Goal: Transaction & Acquisition: Download file/media

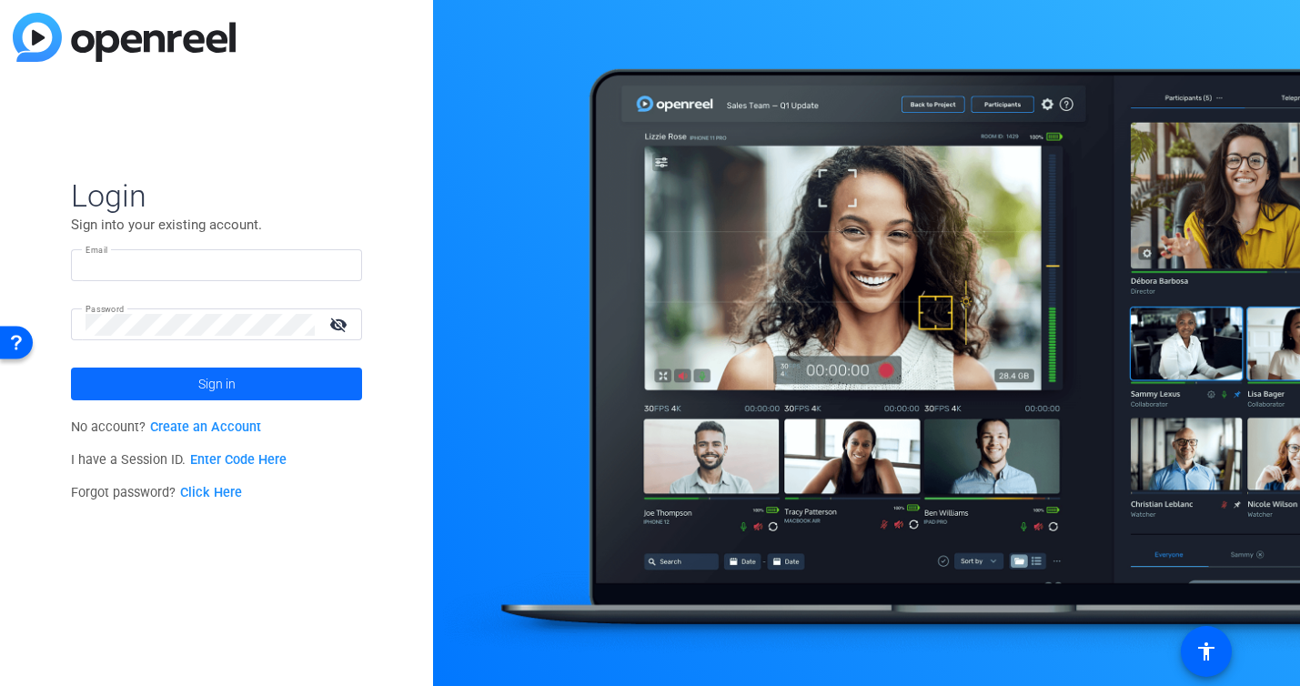
type input "[EMAIL_ADDRESS][DOMAIN_NAME]"
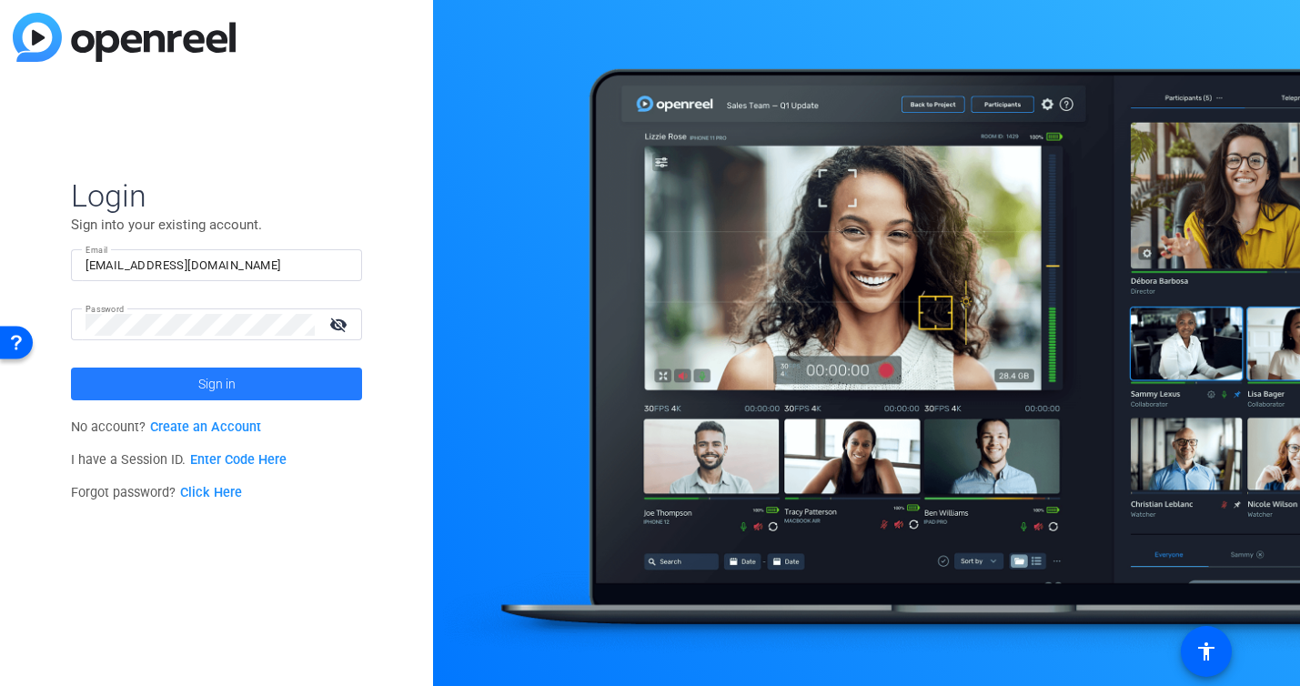
click at [246, 386] on span at bounding box center [216, 384] width 291 height 44
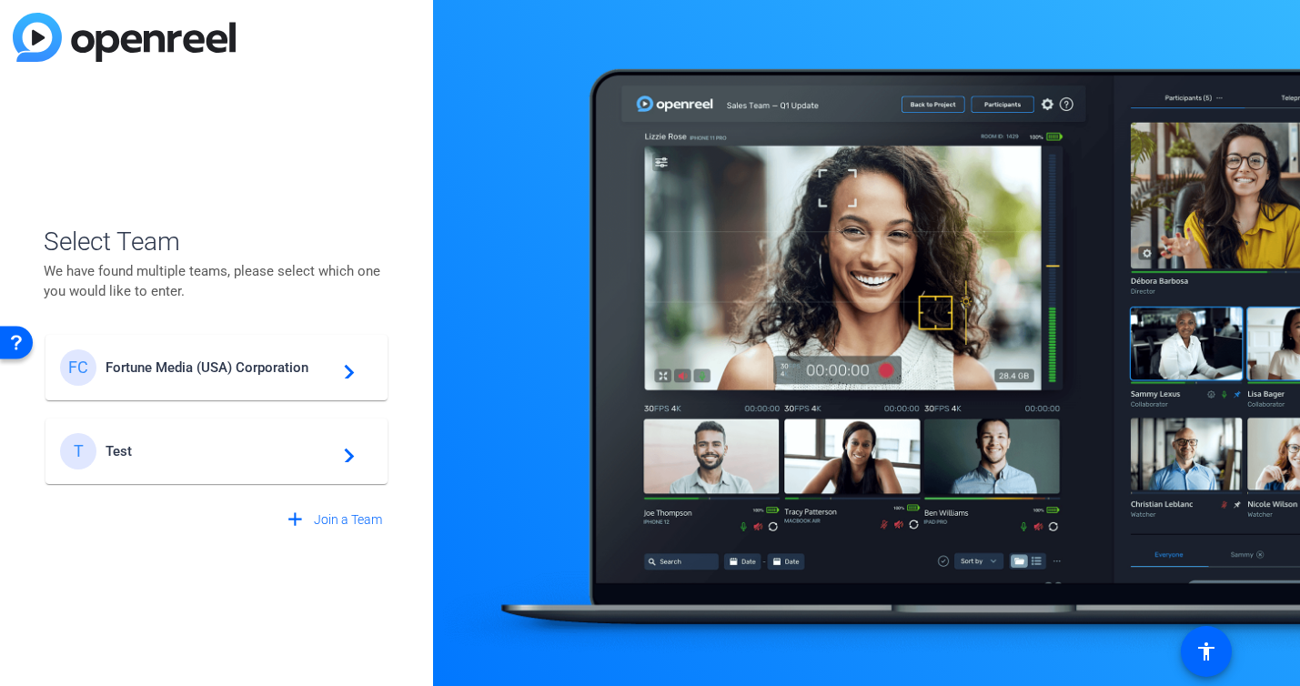
click at [251, 367] on span "Fortune Media (USA) Corporation" at bounding box center [219, 367] width 227 height 16
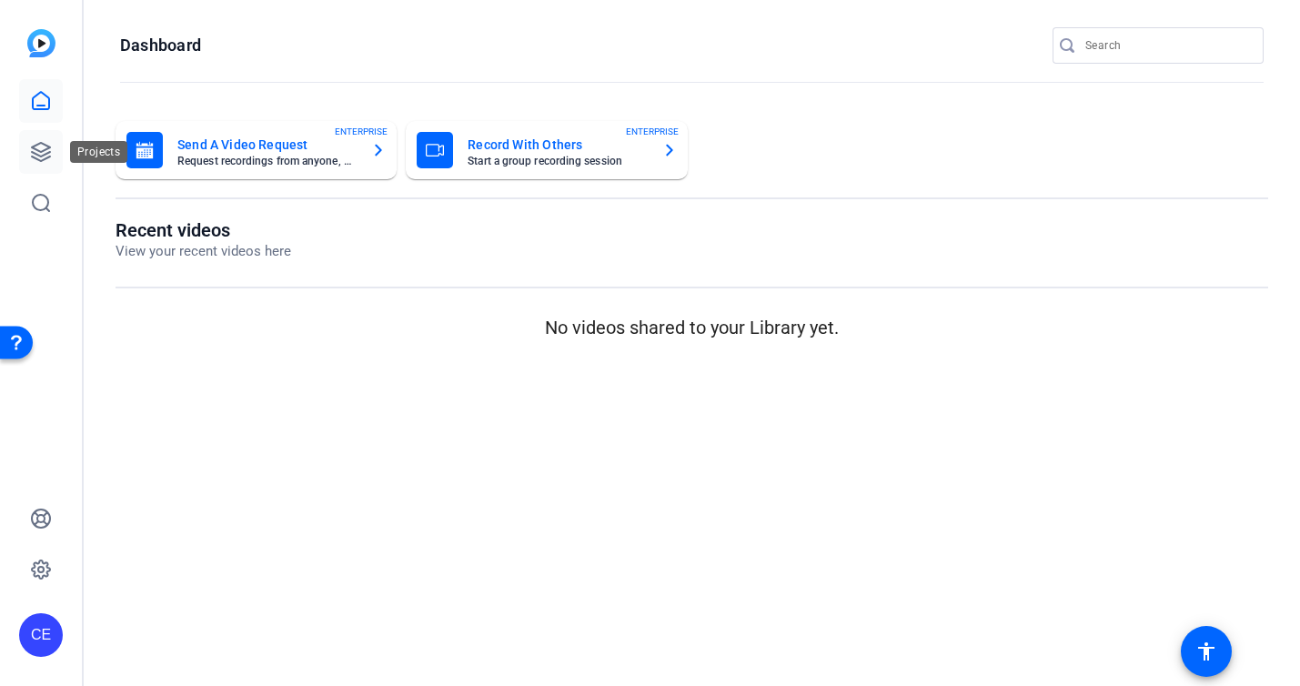
click at [28, 149] on link at bounding box center [41, 152] width 44 height 44
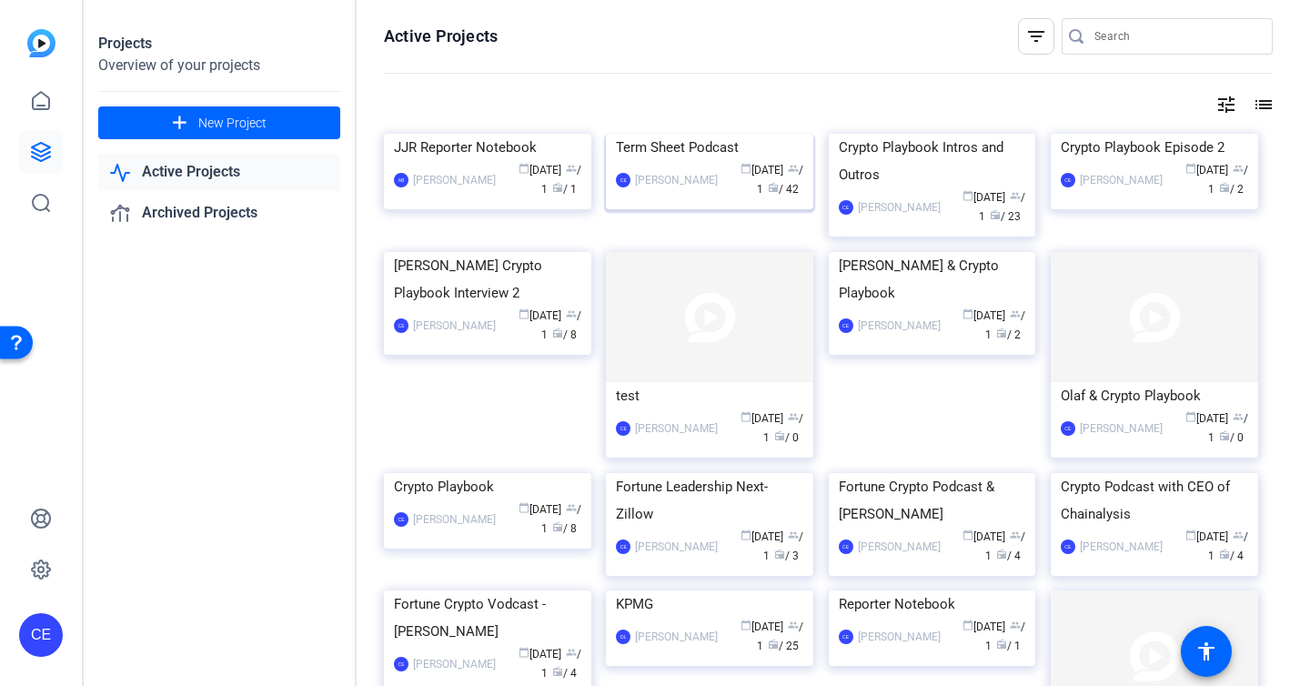
click at [693, 161] on div "Term Sheet Podcast" at bounding box center [709, 147] width 187 height 27
click at [917, 188] on div "Crypto Playbook Intros and Outros" at bounding box center [932, 161] width 187 height 55
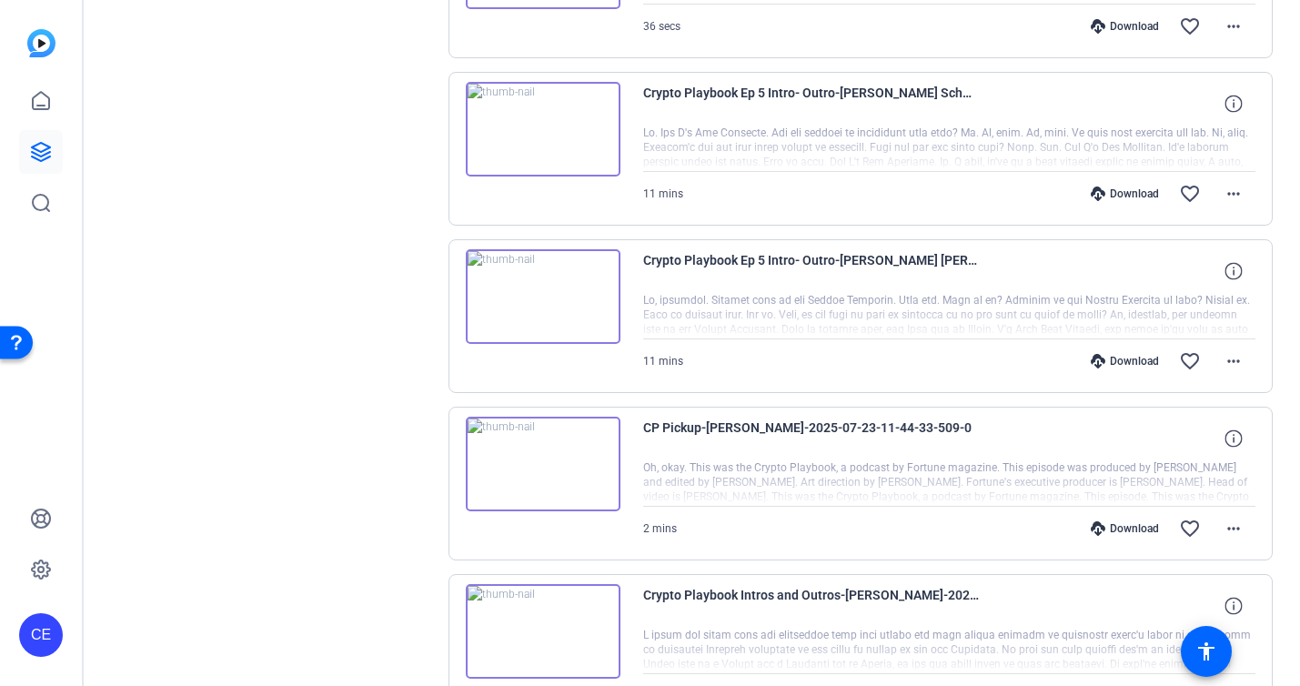
scroll to position [803, 0]
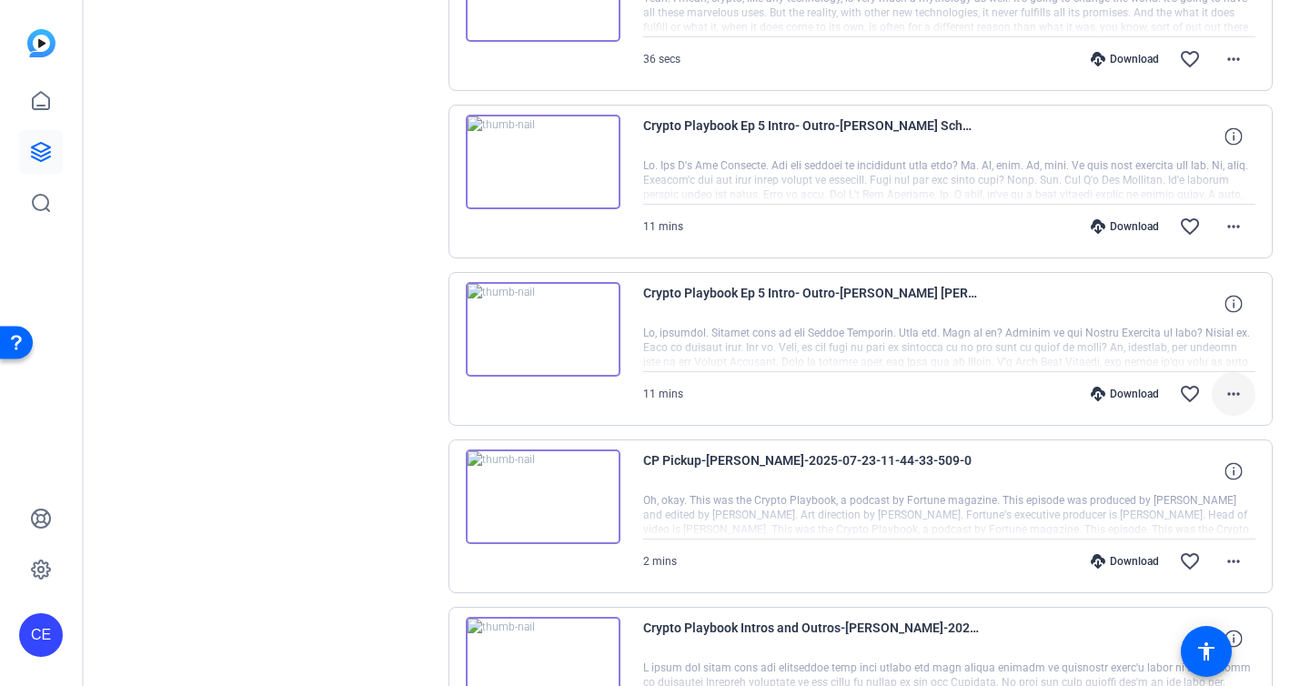
click at [1233, 398] on mat-icon "more_horiz" at bounding box center [1234, 394] width 22 height 22
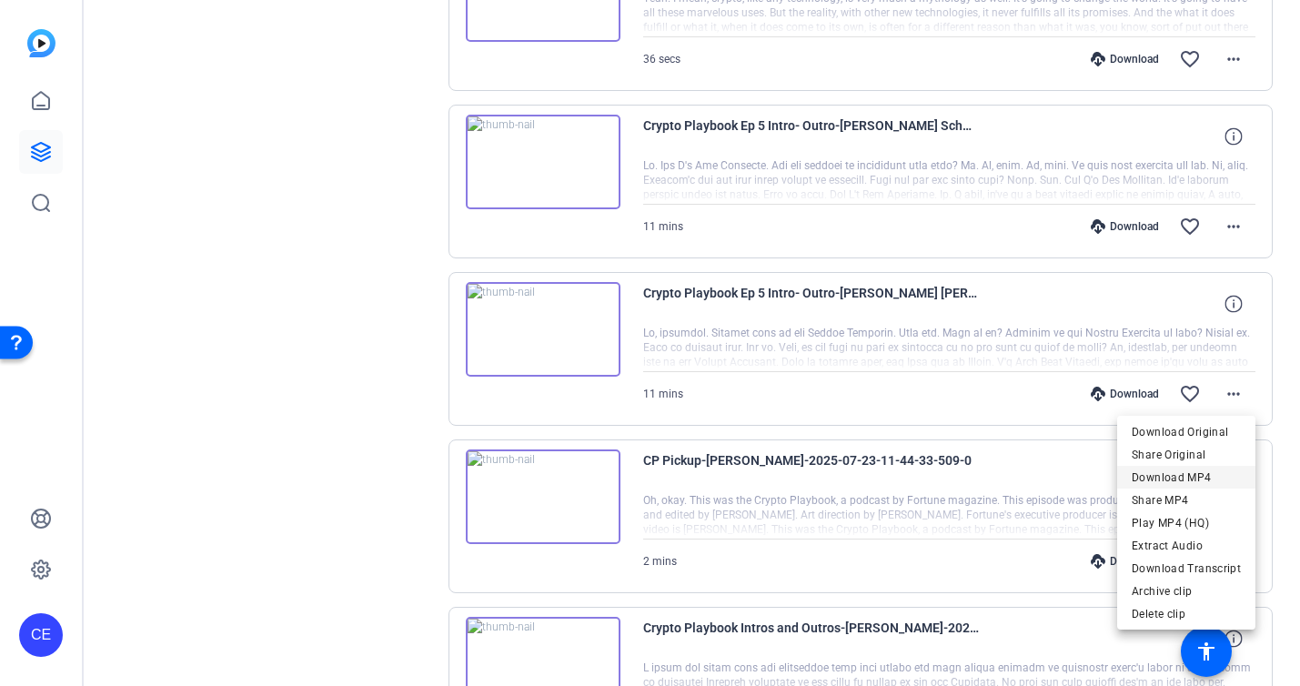
click at [1204, 478] on span "Download MP4" at bounding box center [1186, 478] width 109 height 22
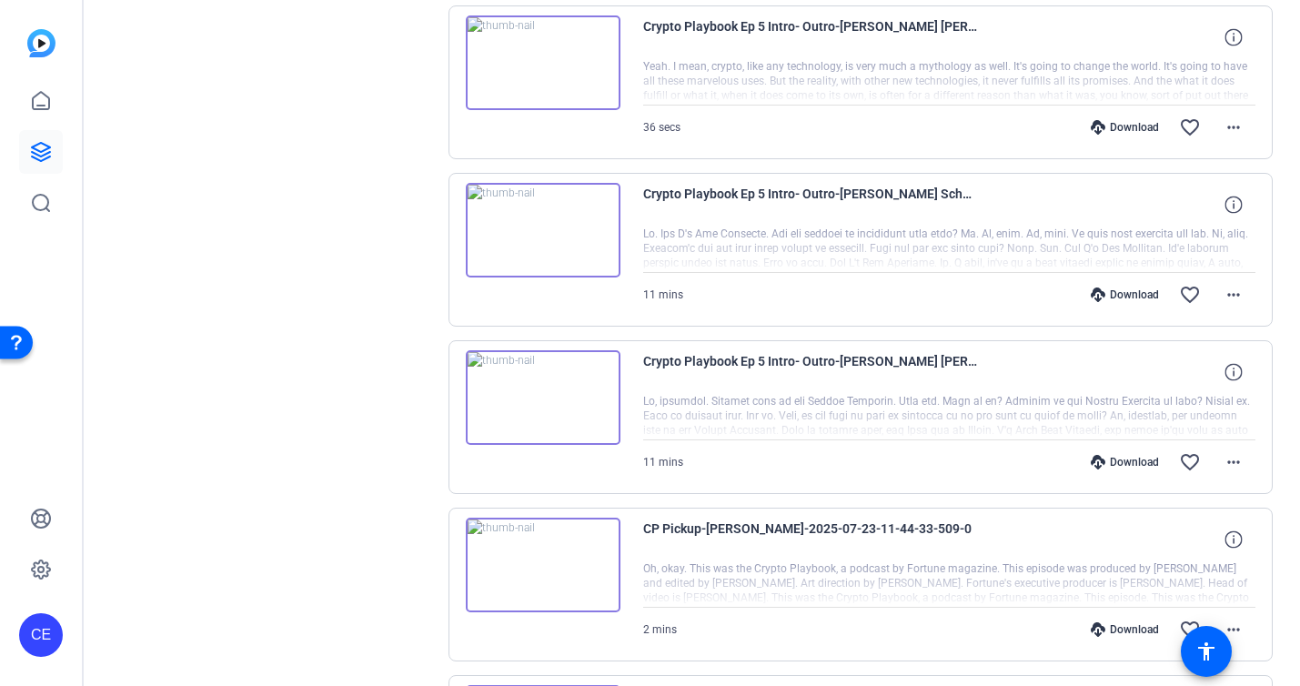
scroll to position [659, 0]
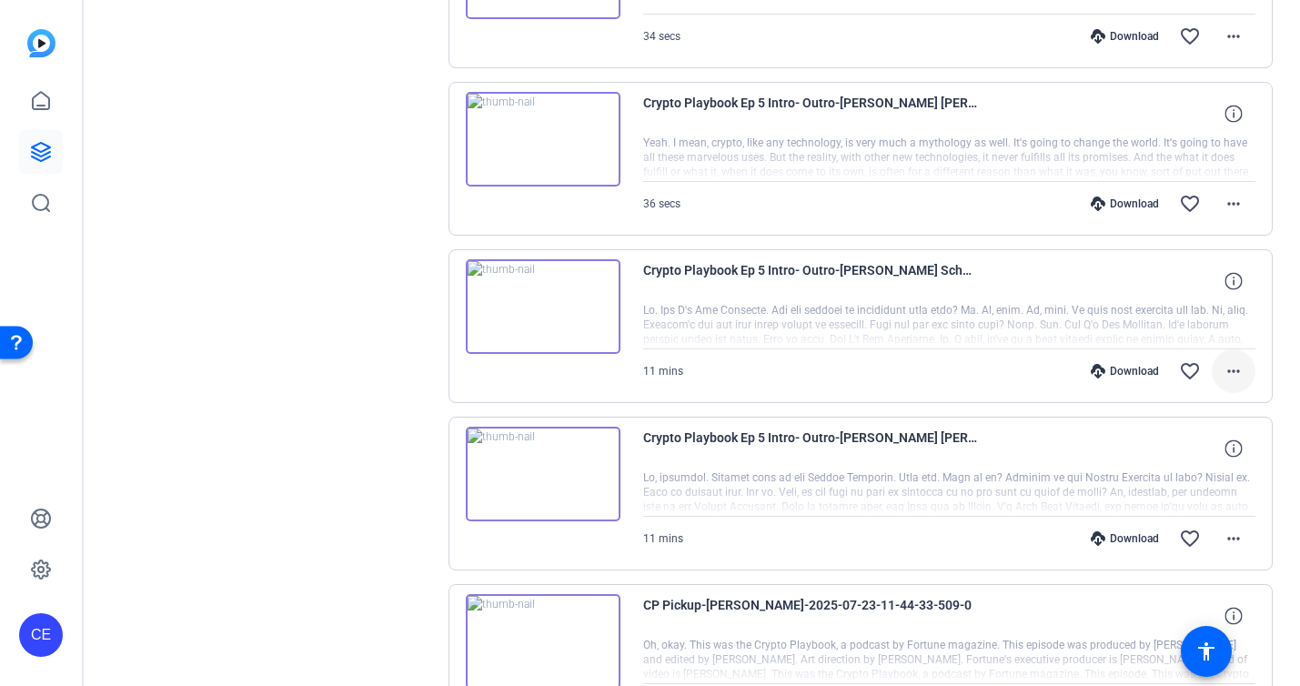
click at [1235, 368] on mat-icon "more_horiz" at bounding box center [1234, 371] width 22 height 22
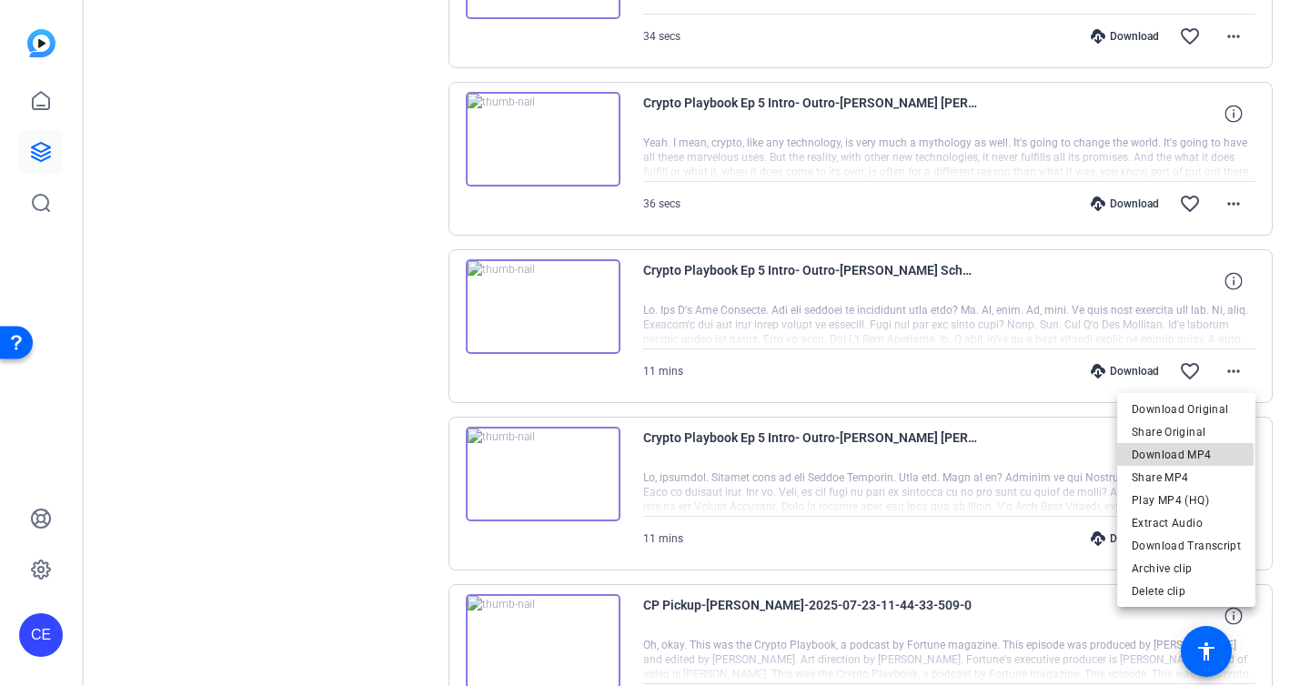
click at [1163, 455] on span "Download MP4" at bounding box center [1186, 455] width 109 height 22
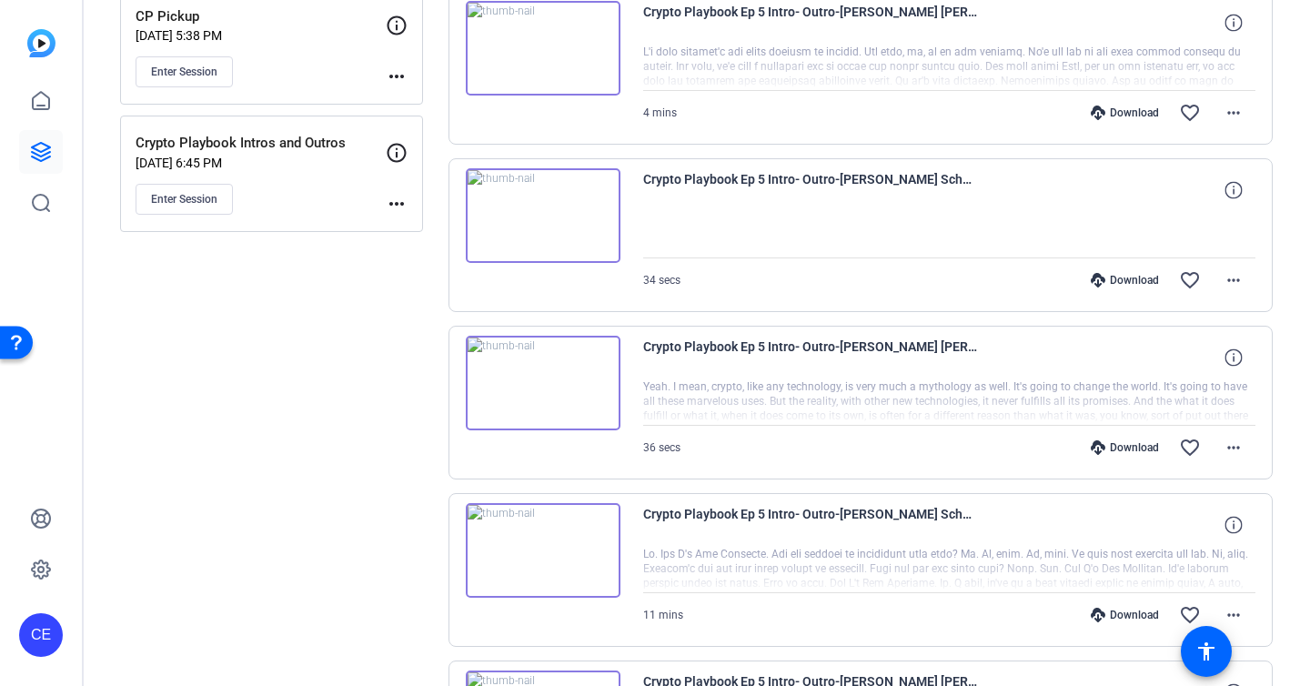
scroll to position [397, 0]
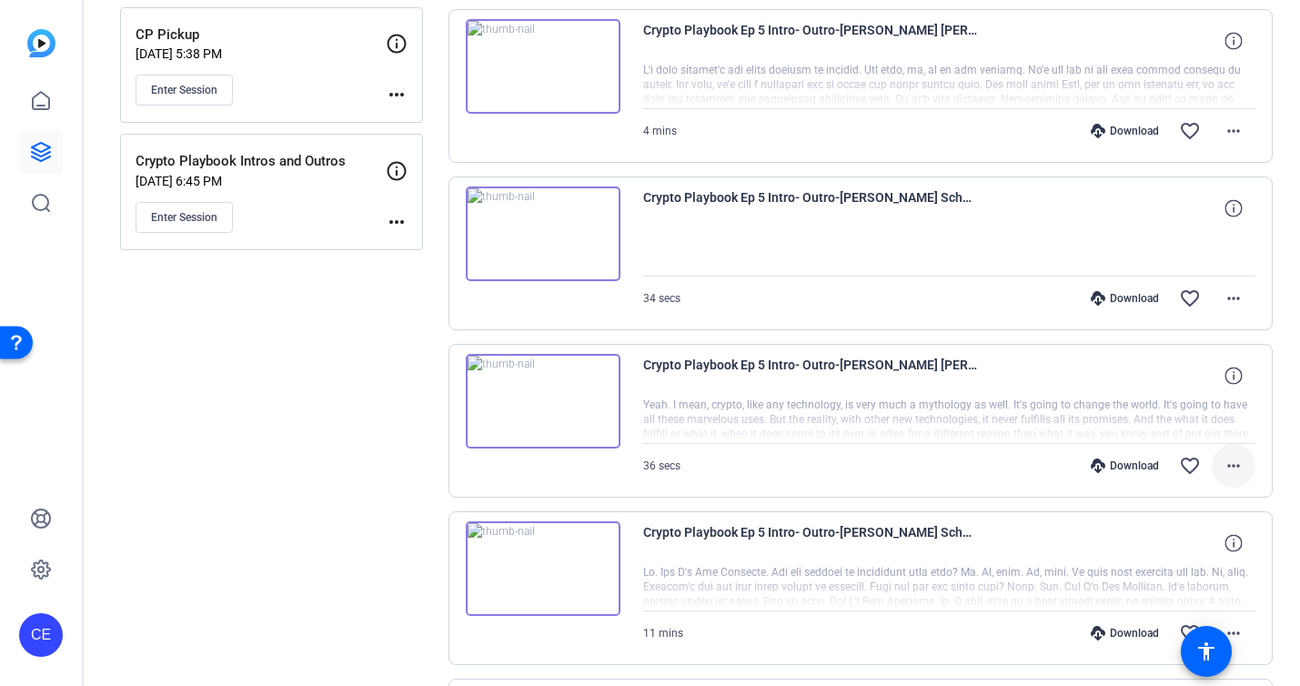
click at [1242, 469] on mat-icon "more_horiz" at bounding box center [1234, 466] width 22 height 22
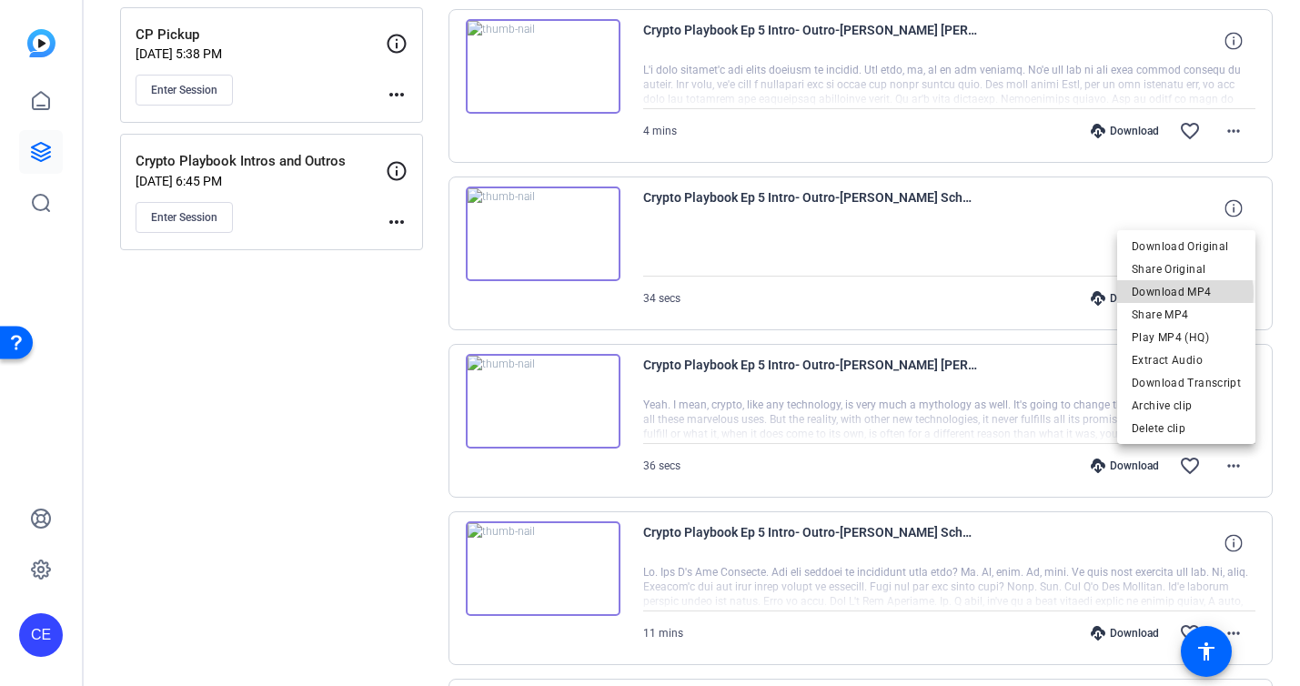
click at [1169, 294] on span "Download MP4" at bounding box center [1186, 292] width 109 height 22
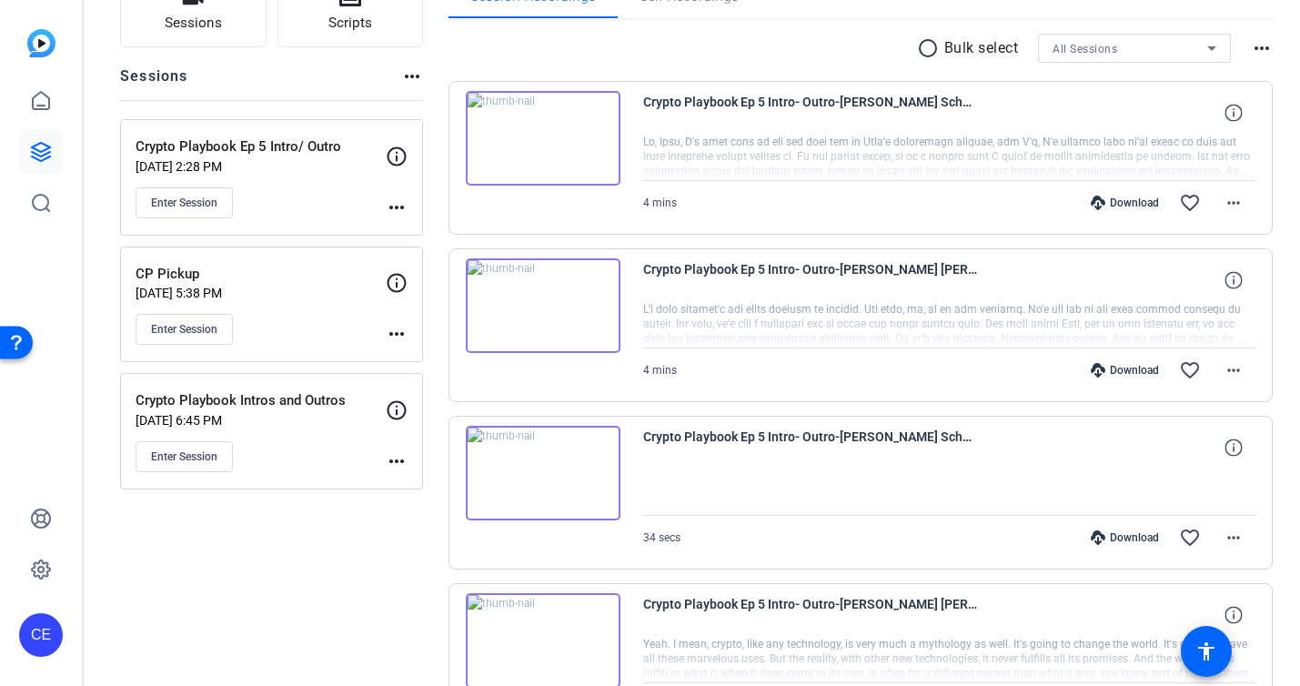
scroll to position [226, 0]
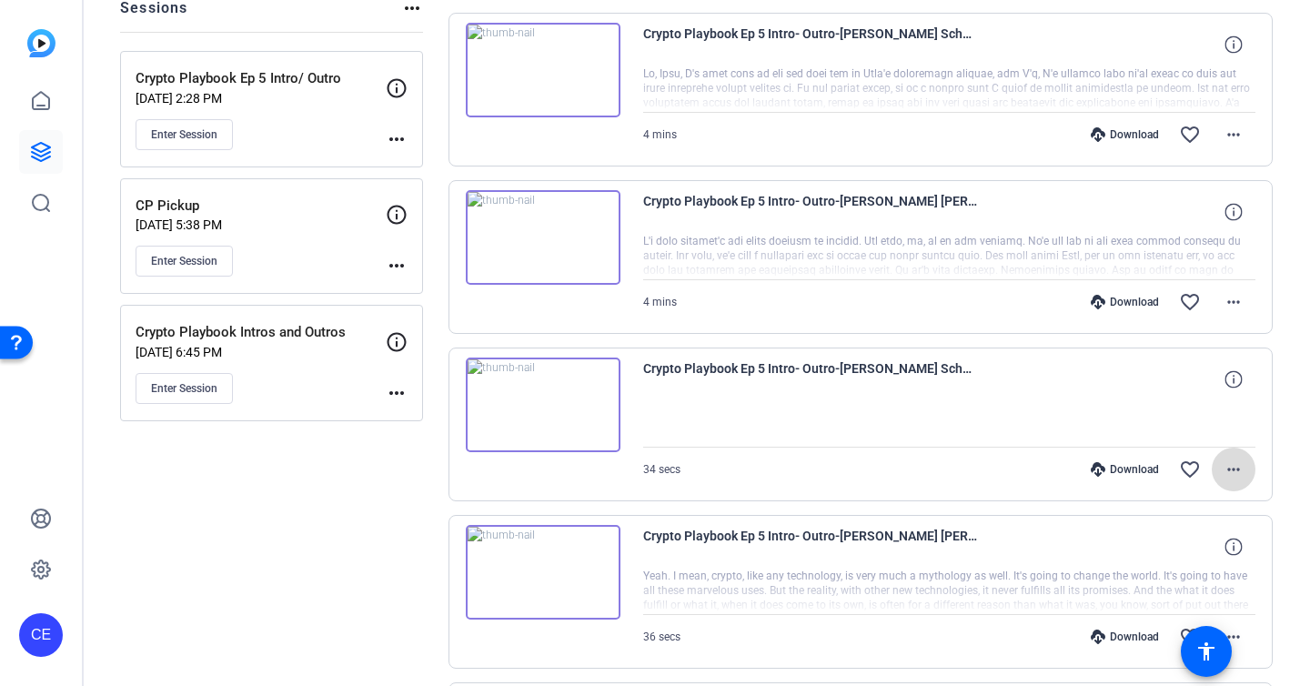
click at [1234, 459] on mat-icon "more_horiz" at bounding box center [1234, 470] width 22 height 22
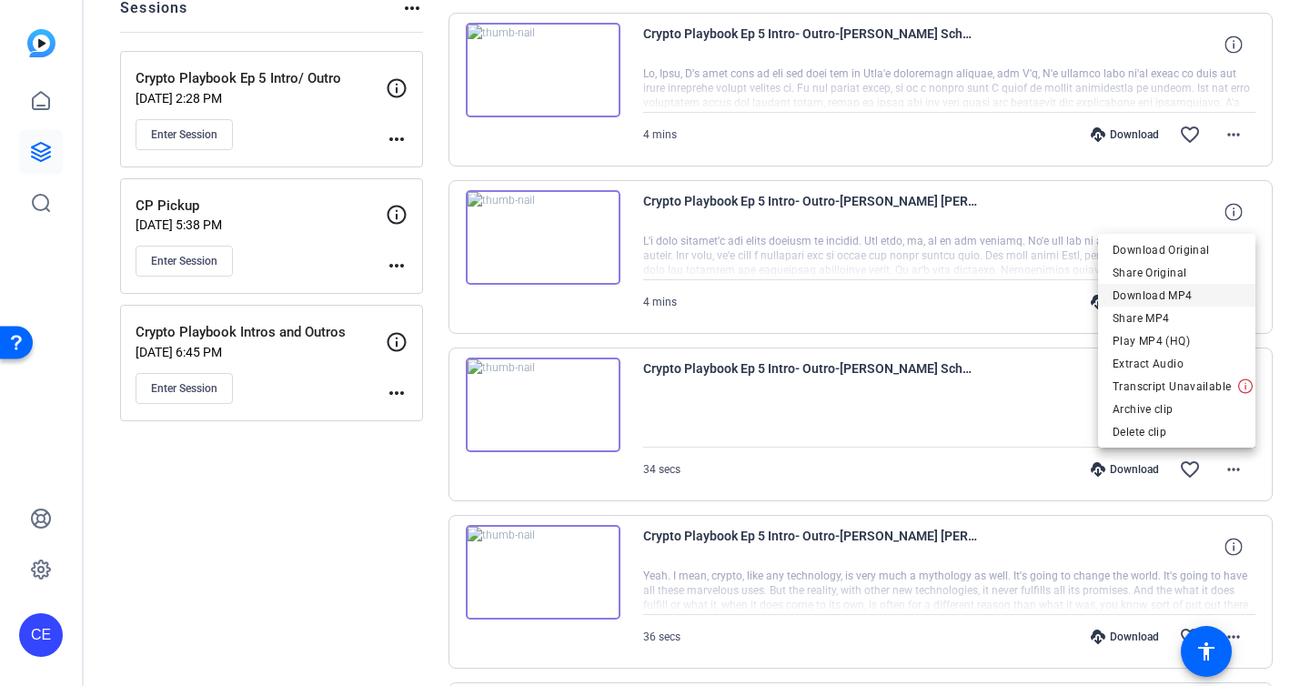
click at [1175, 291] on span "Download MP4" at bounding box center [1177, 296] width 128 height 22
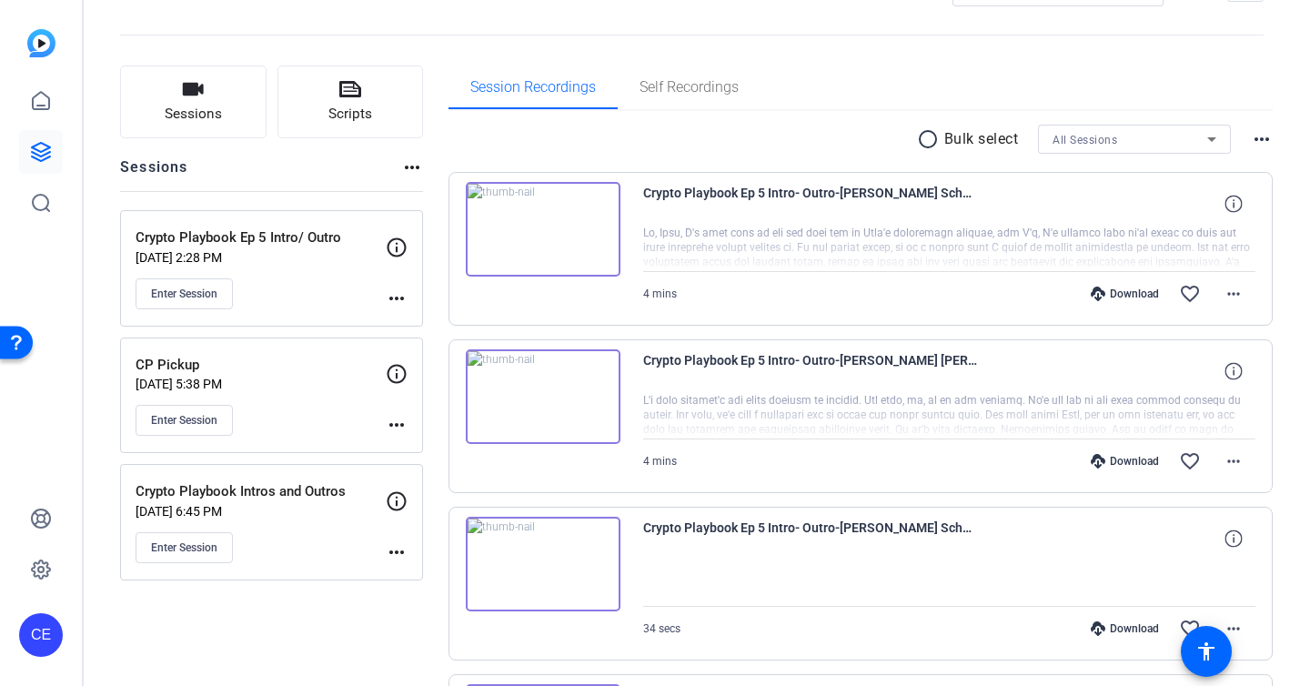
scroll to position [0, 0]
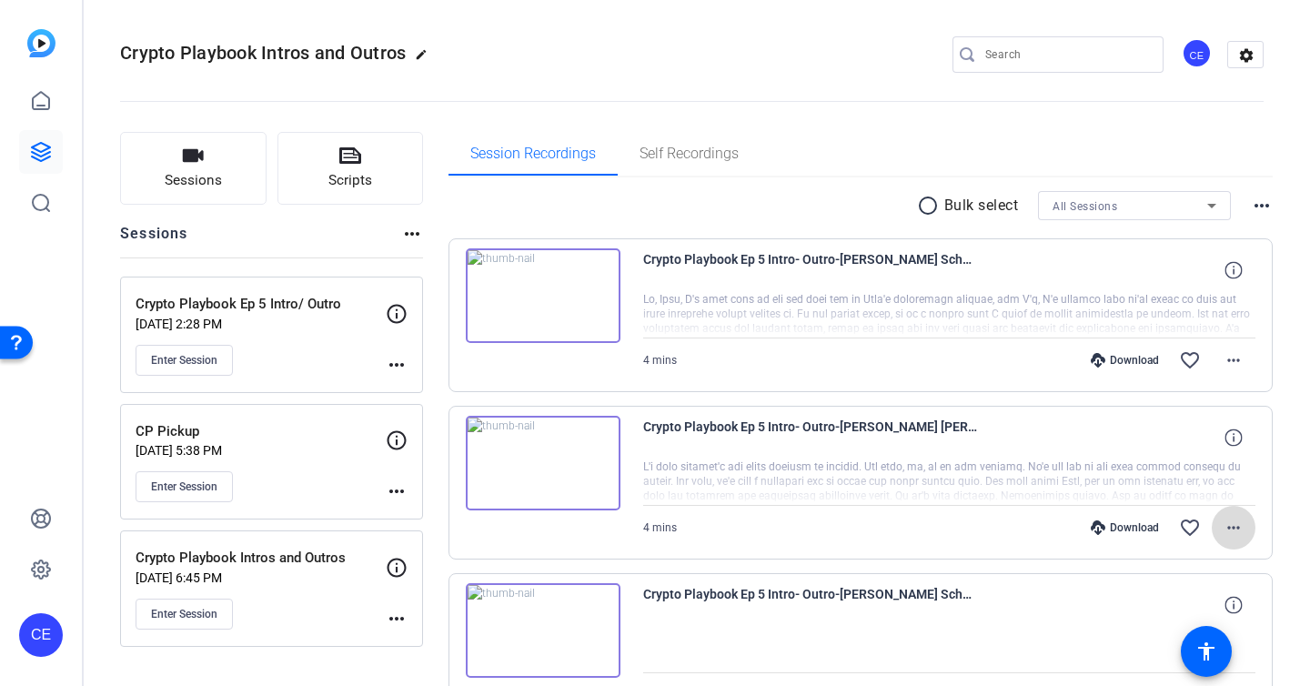
click at [1241, 530] on mat-icon "more_horiz" at bounding box center [1234, 528] width 22 height 22
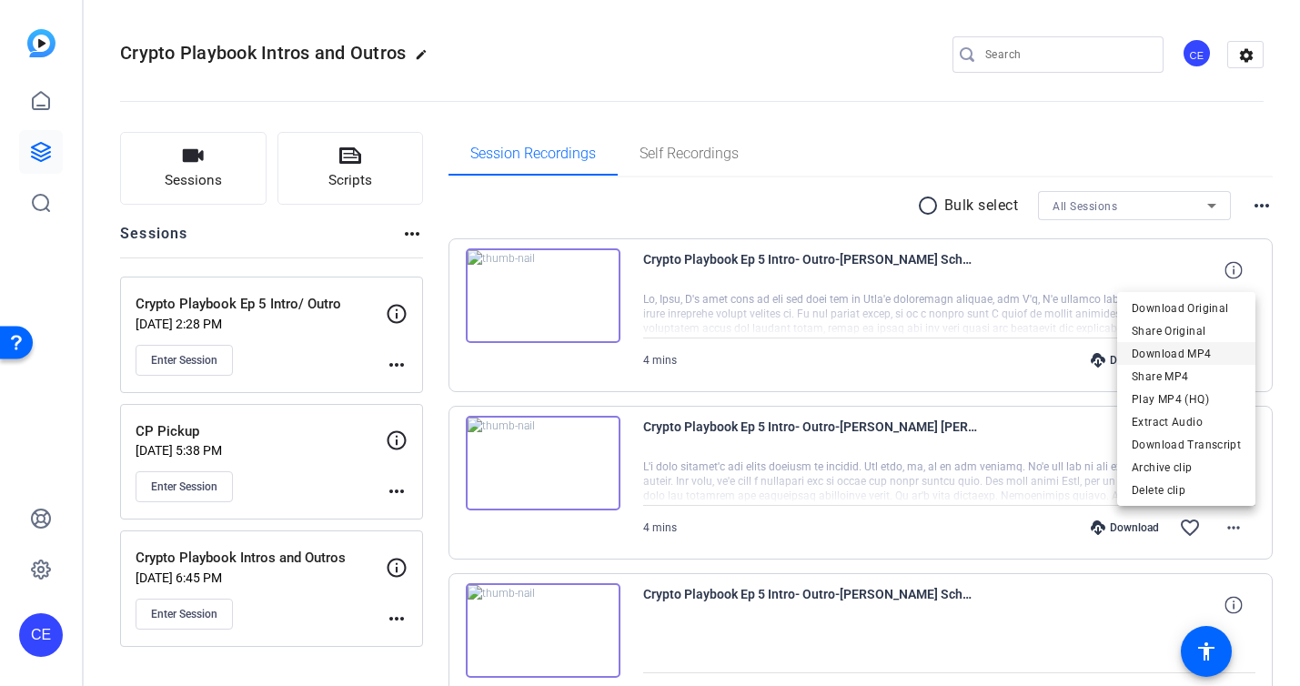
click at [1168, 347] on span "Download MP4" at bounding box center [1186, 354] width 109 height 22
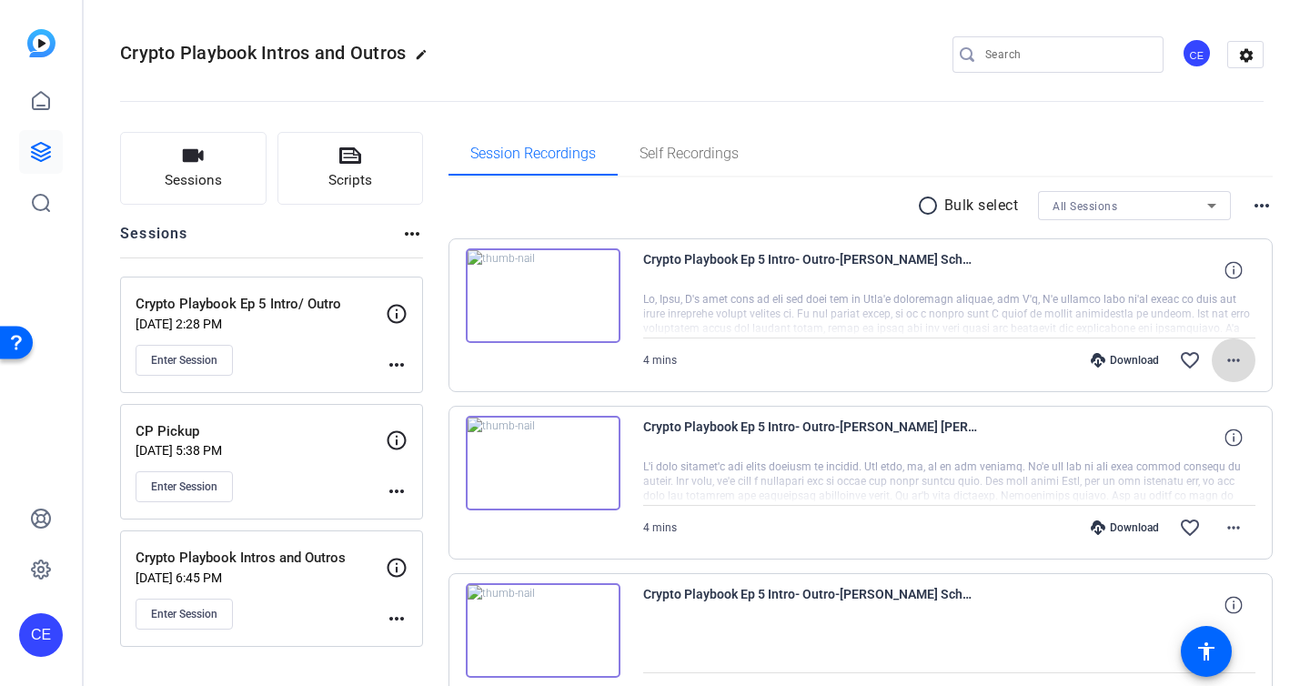
click at [1225, 352] on mat-icon "more_horiz" at bounding box center [1234, 360] width 22 height 22
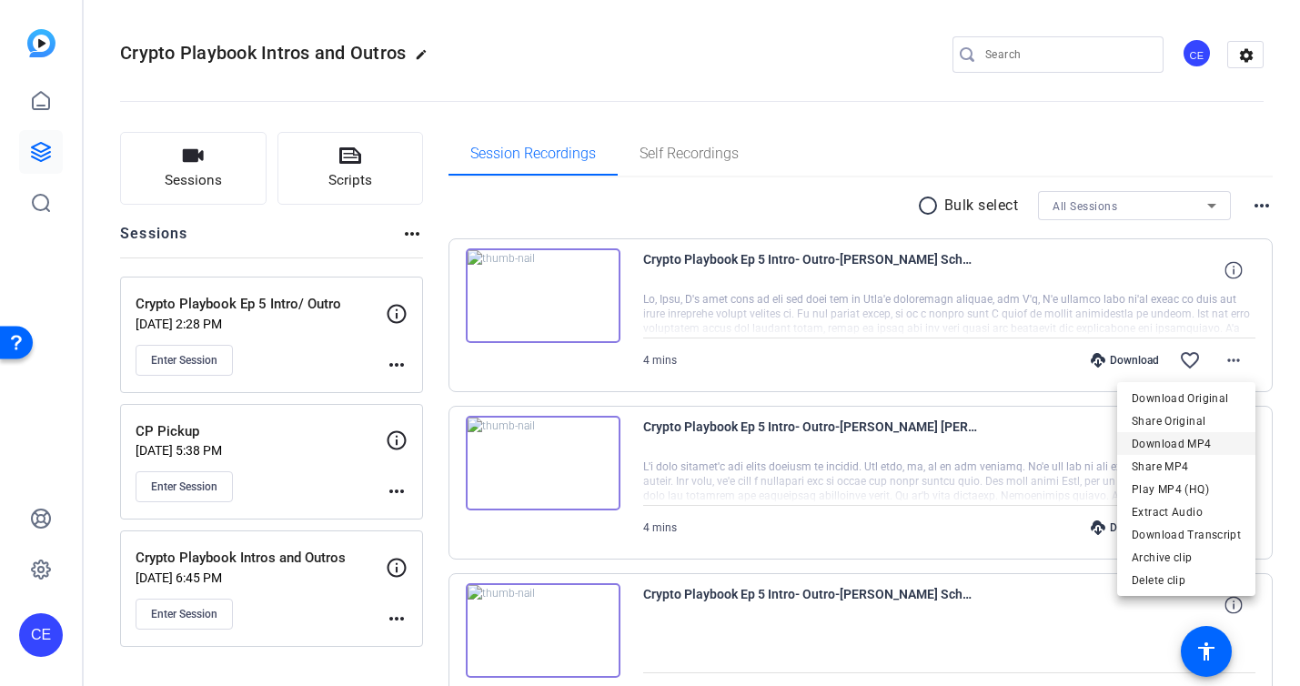
click at [1222, 442] on span "Download MP4" at bounding box center [1186, 444] width 109 height 22
